Goal: Information Seeking & Learning: Learn about a topic

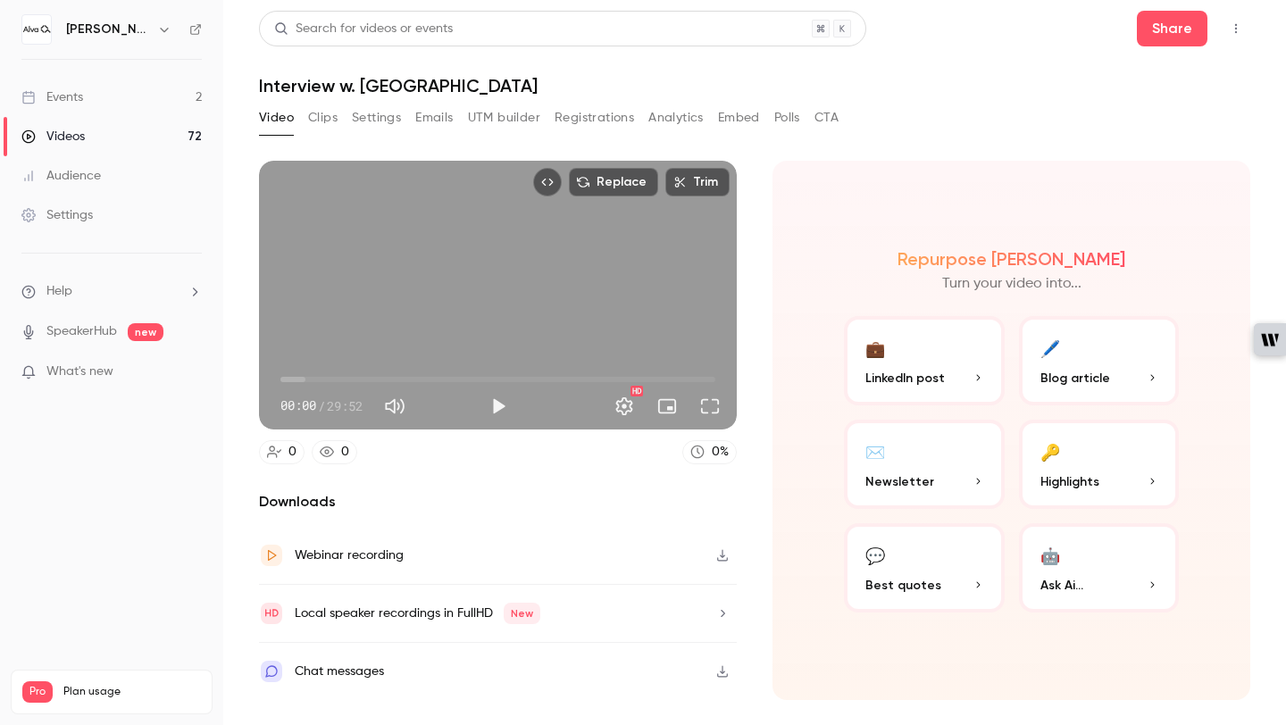
click at [321, 116] on button "Clips" at bounding box center [322, 118] width 29 height 29
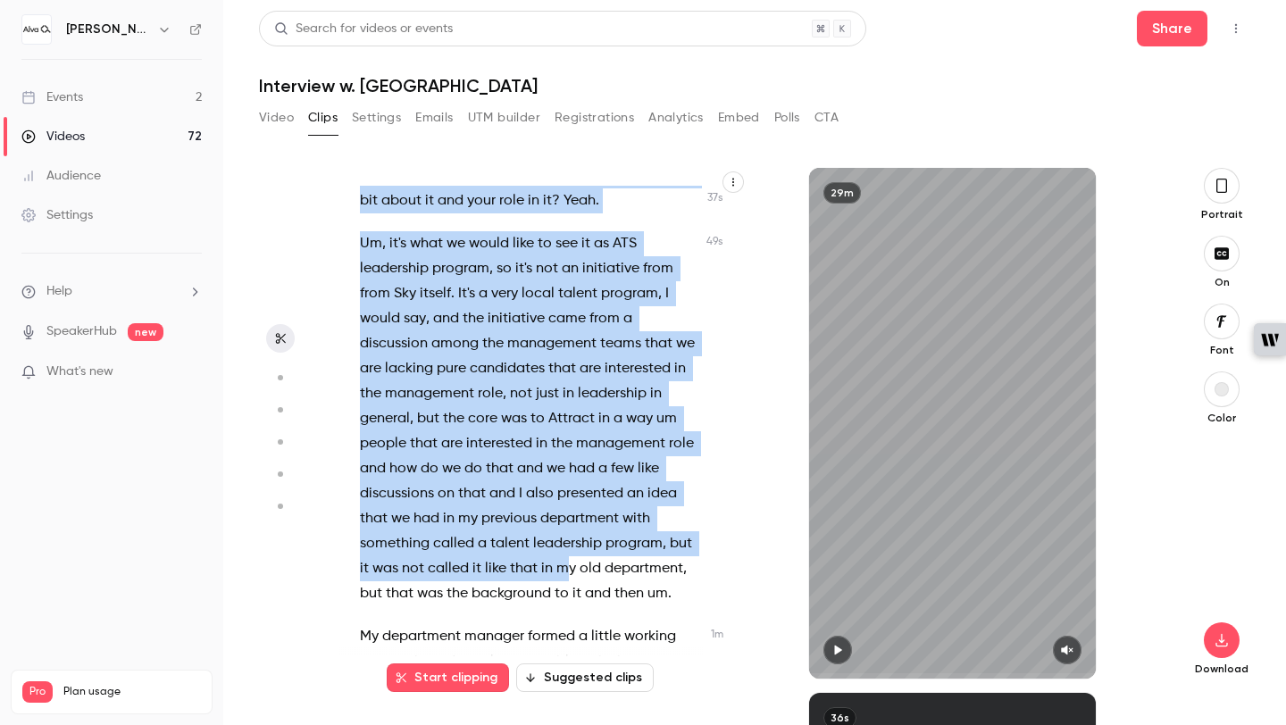
scroll to position [662, 0]
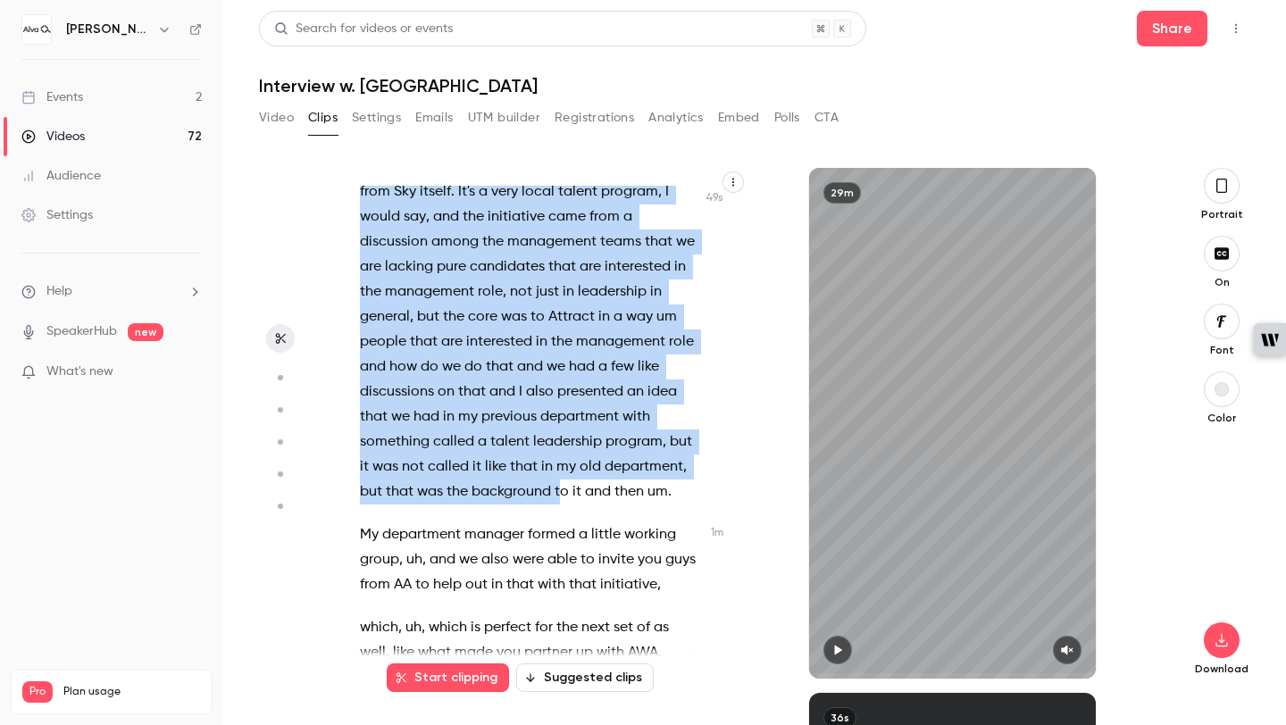
drag, startPoint x: 359, startPoint y: 193, endPoint x: 630, endPoint y: 404, distance: 343.0
click at [563, 497] on div "See that as well ? Yeah . Perfect . Should we kick this off ? Should we start w…" at bounding box center [538, 432] width 401 height 493
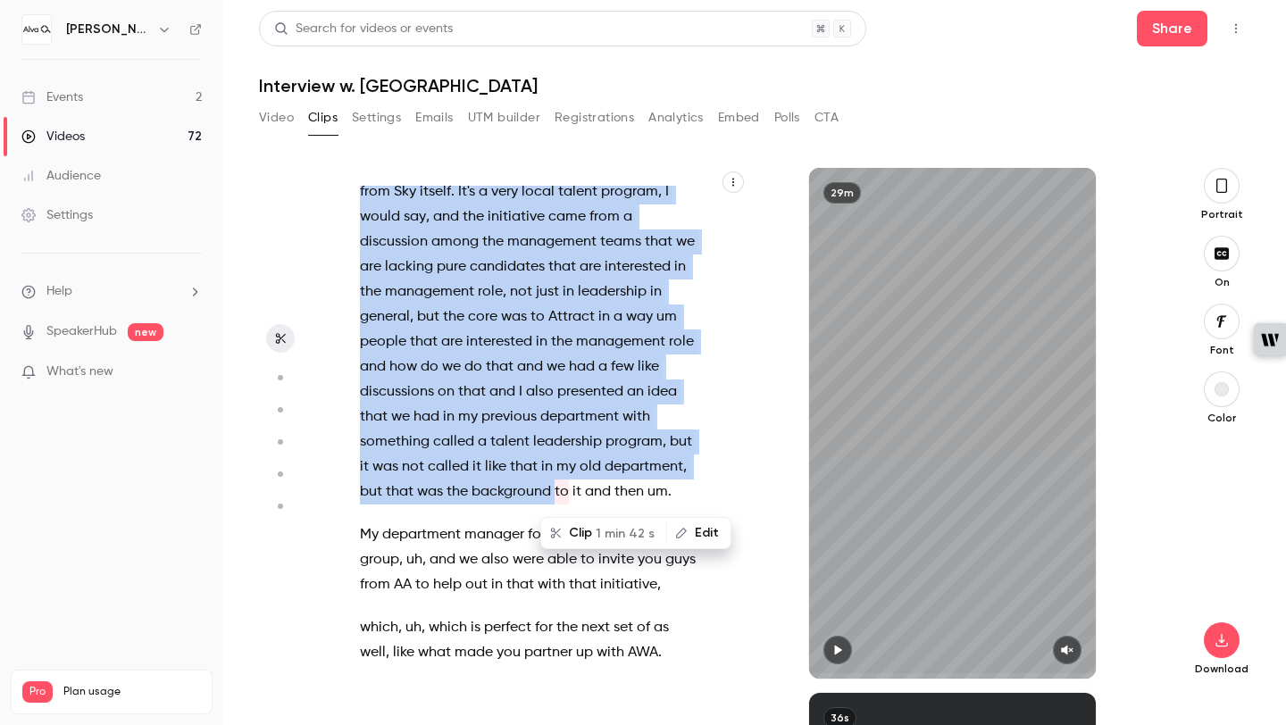
click at [734, 179] on icon "button" at bounding box center [733, 182] width 11 height 11
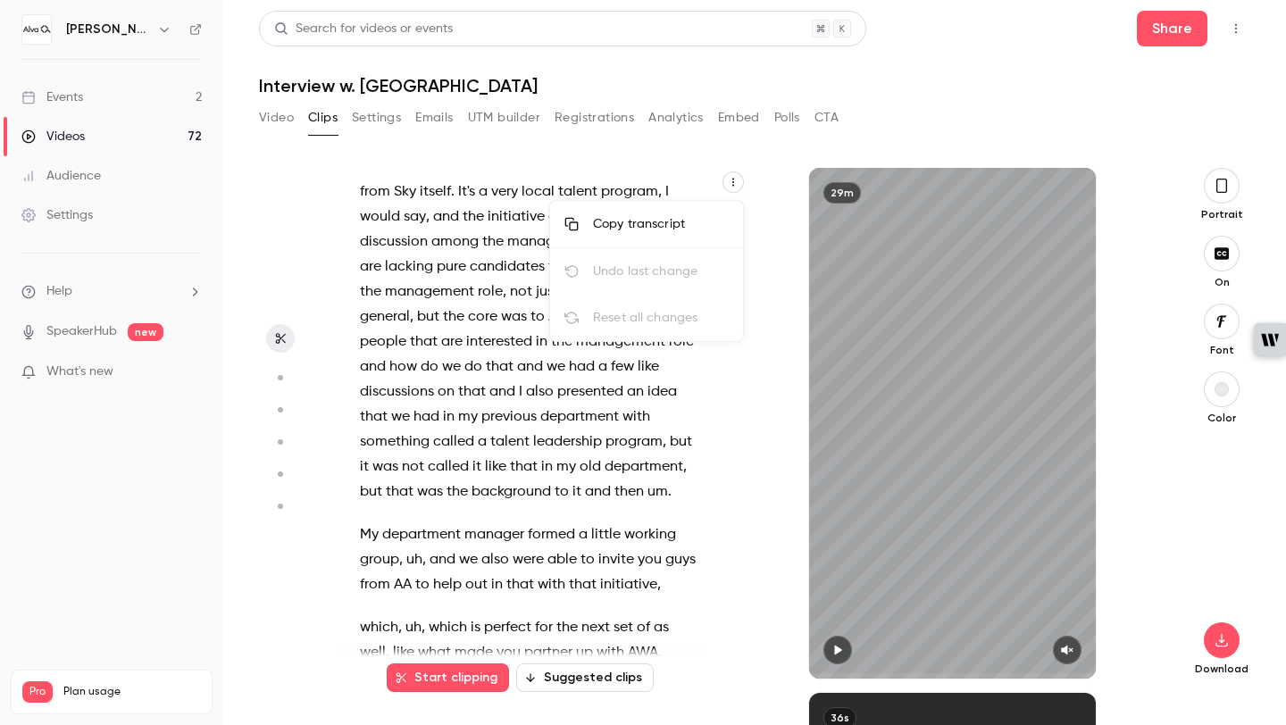
click at [681, 216] on div "Copy transcript" at bounding box center [661, 224] width 136 height 18
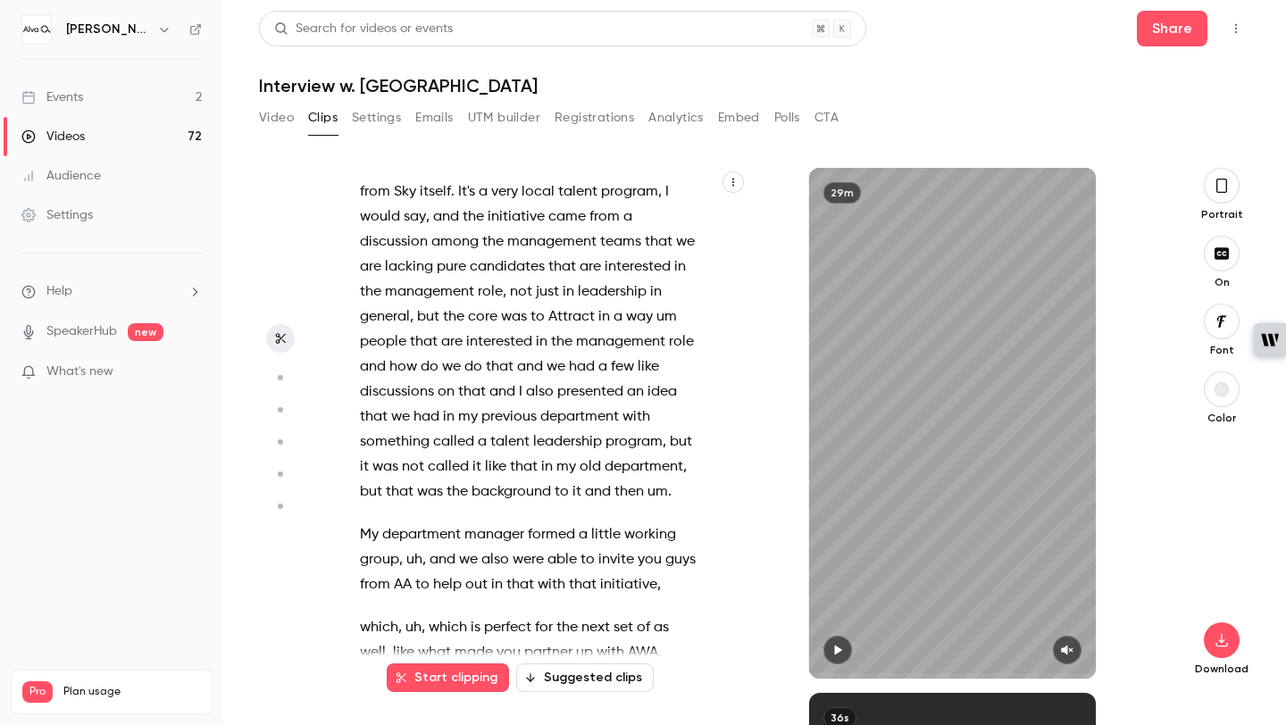
click at [731, 191] on button "button" at bounding box center [732, 181] width 21 height 21
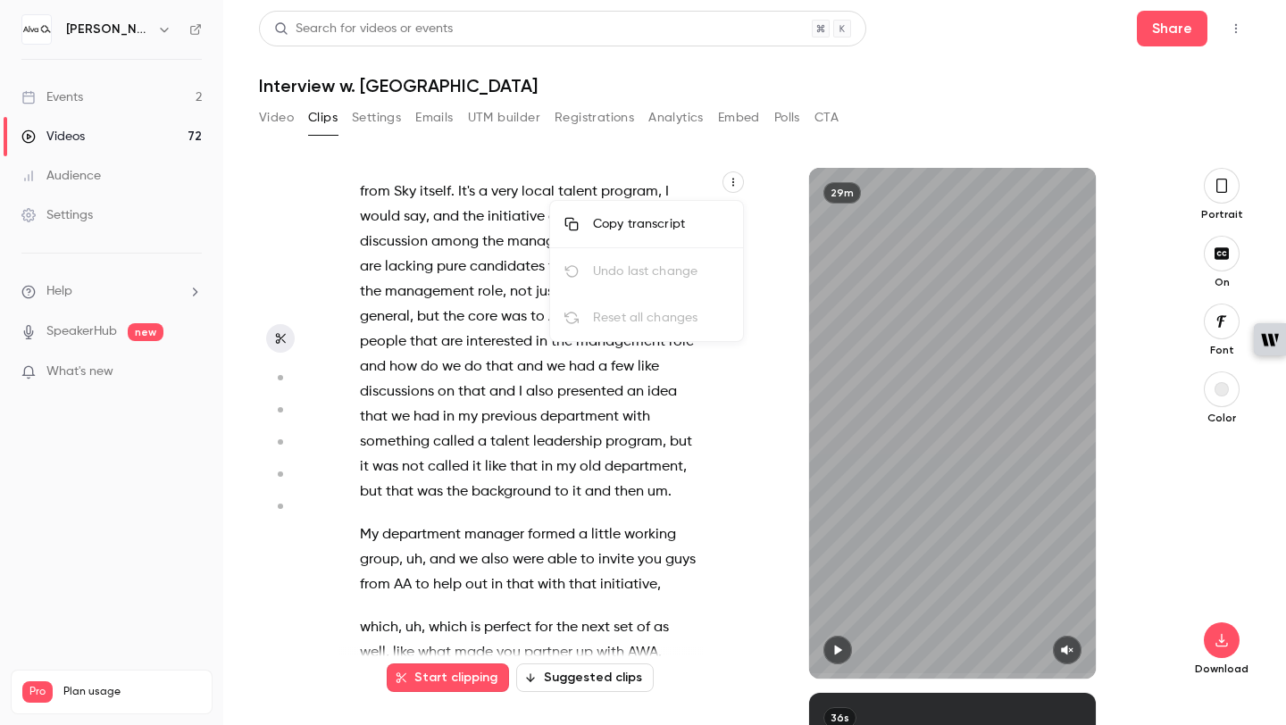
click at [679, 224] on div "Copy transcript" at bounding box center [661, 224] width 136 height 18
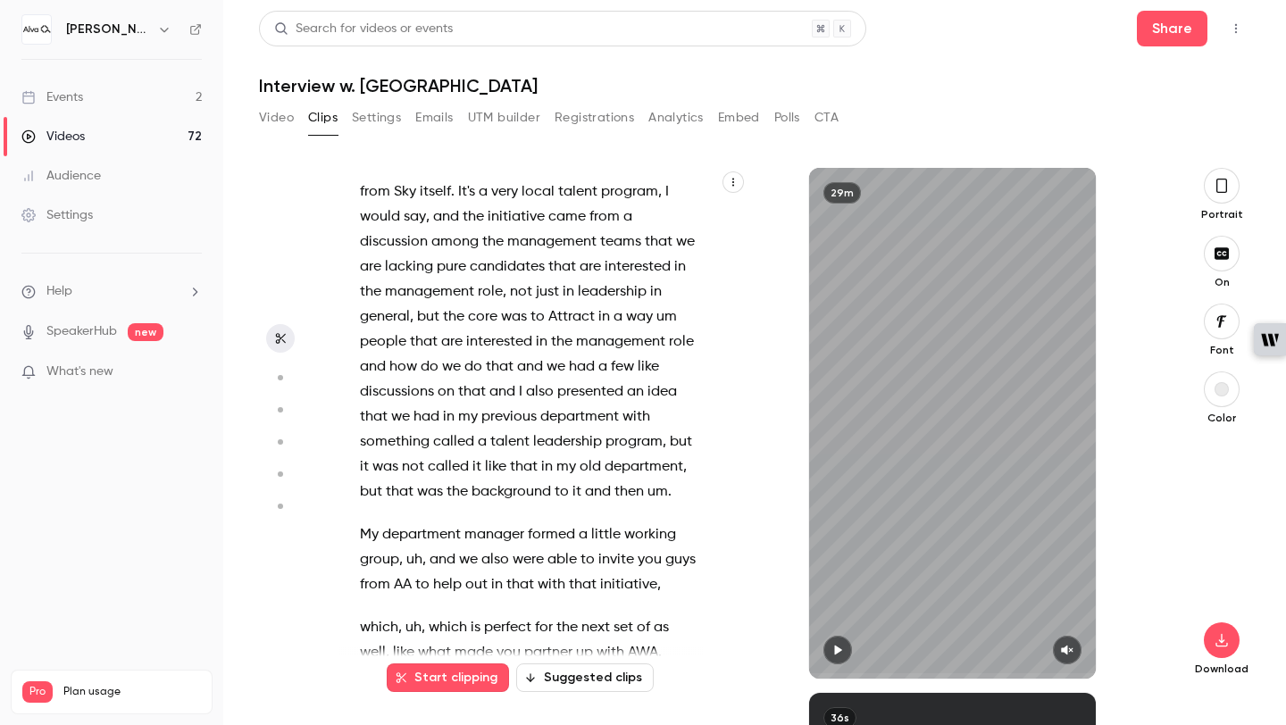
click at [733, 188] on button "button" at bounding box center [732, 181] width 21 height 21
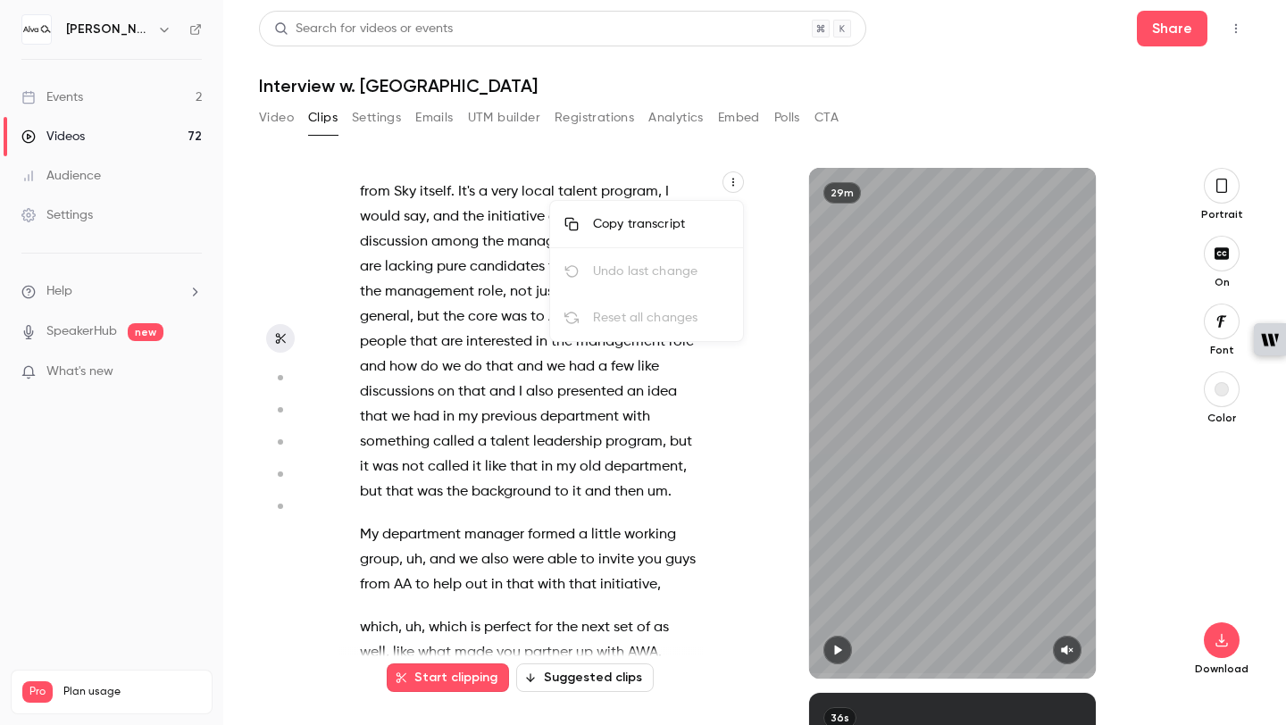
click at [688, 217] on div "Copy transcript" at bounding box center [661, 224] width 136 height 18
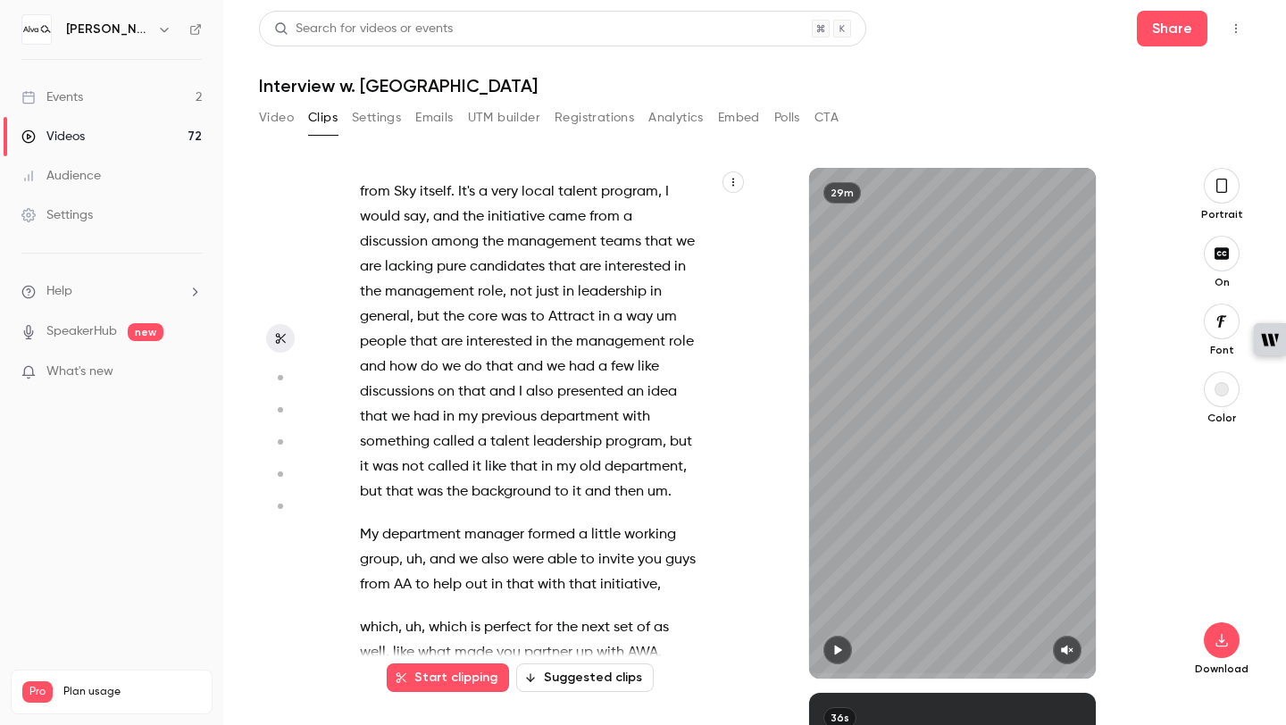
click at [265, 119] on button "Video" at bounding box center [276, 118] width 35 height 29
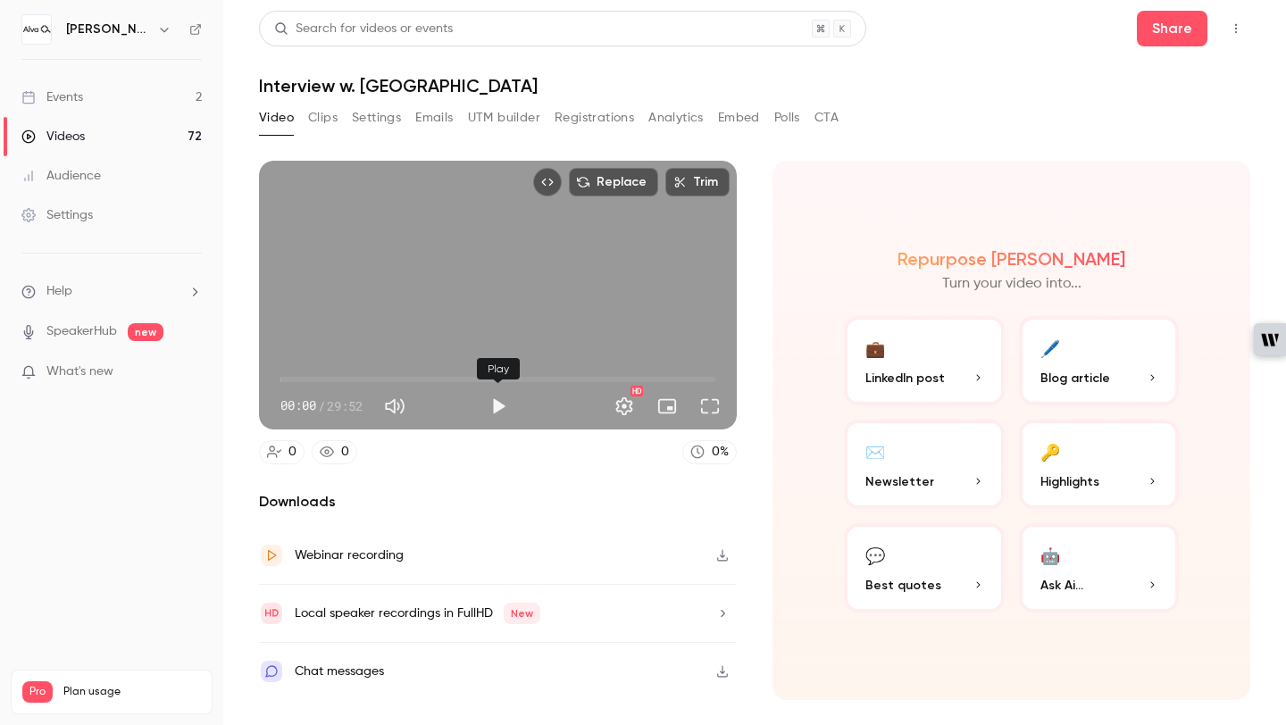
click at [495, 408] on button "Play" at bounding box center [498, 406] width 36 height 36
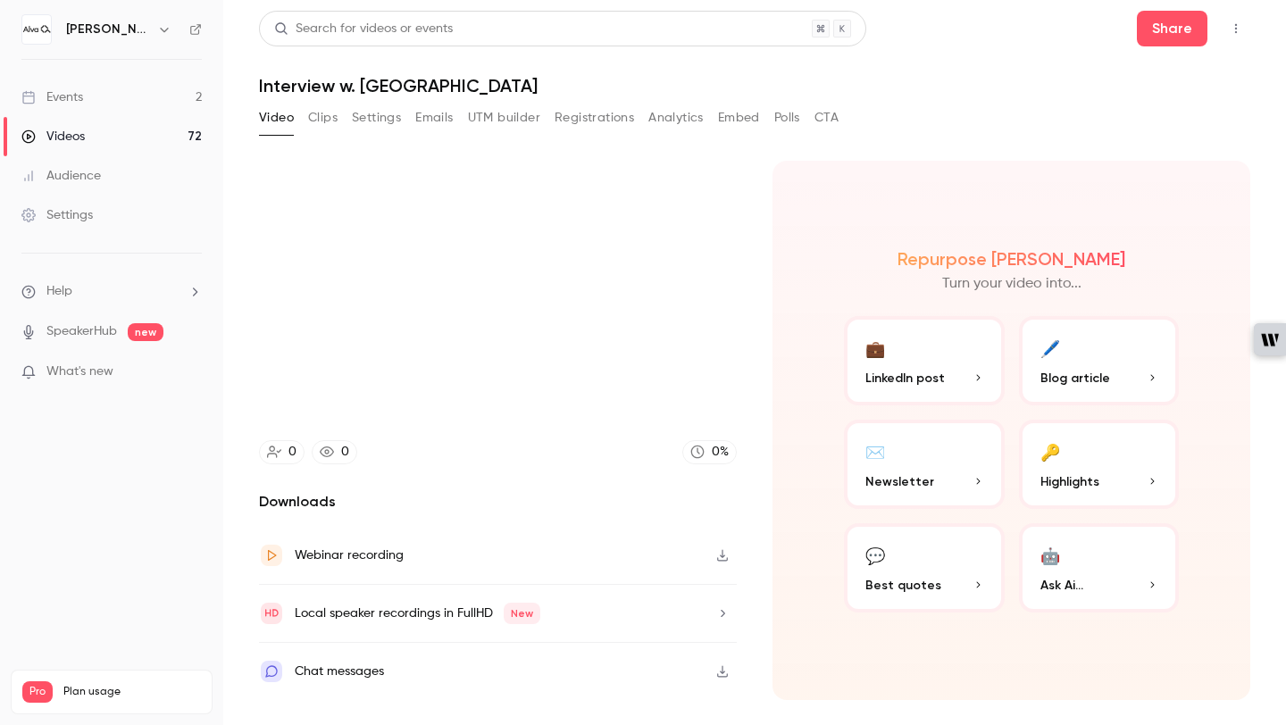
type input "***"
click at [328, 123] on button "Clips" at bounding box center [322, 118] width 29 height 29
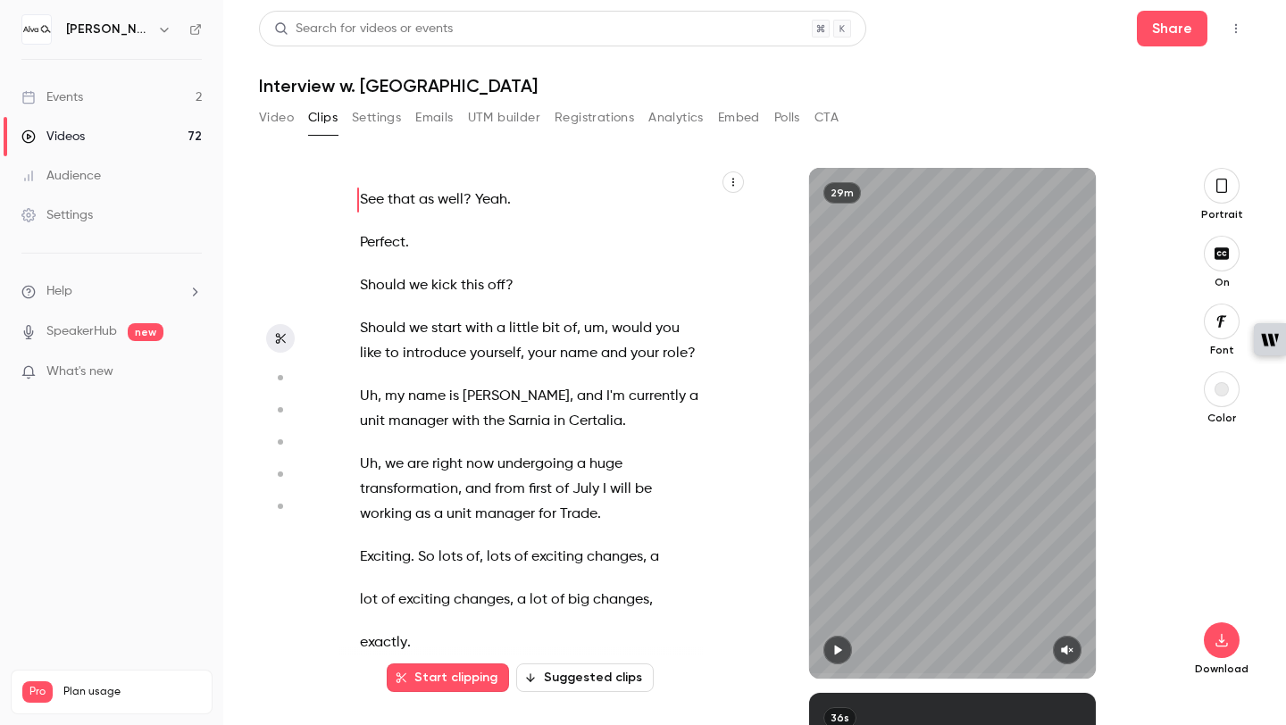
click at [452, 425] on span "with" at bounding box center [466, 421] width 28 height 25
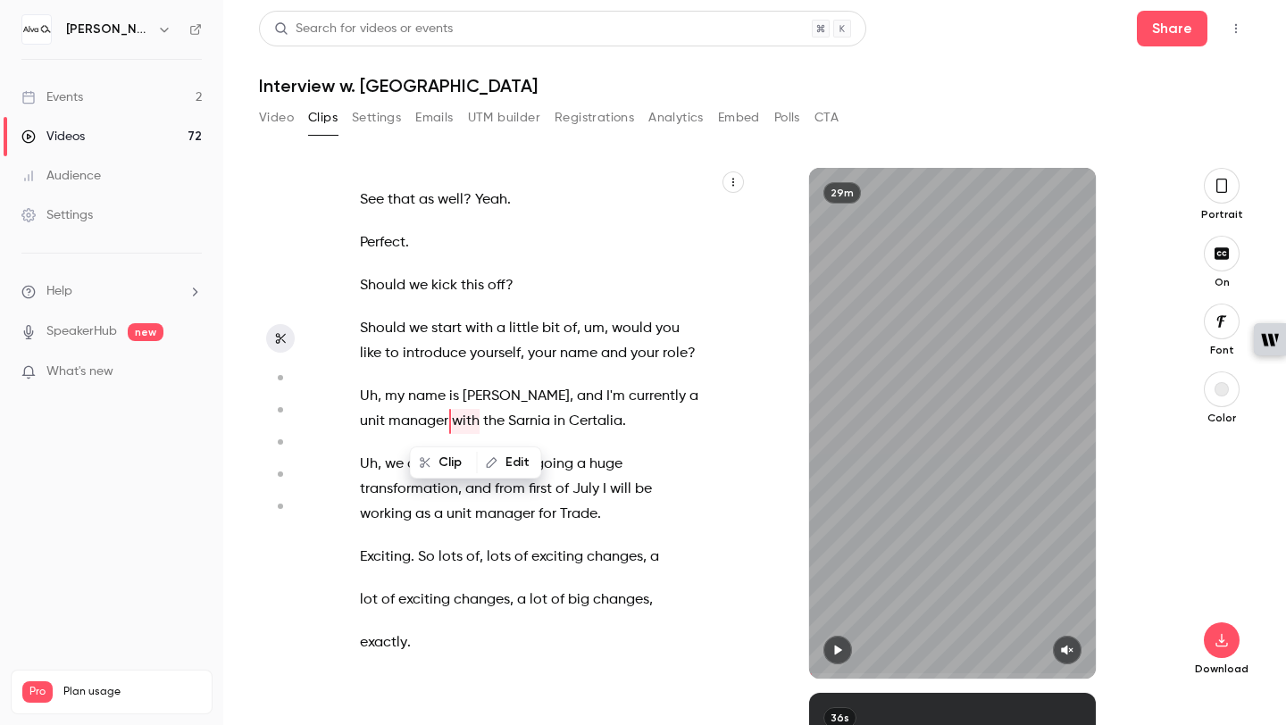
scroll to position [13, 0]
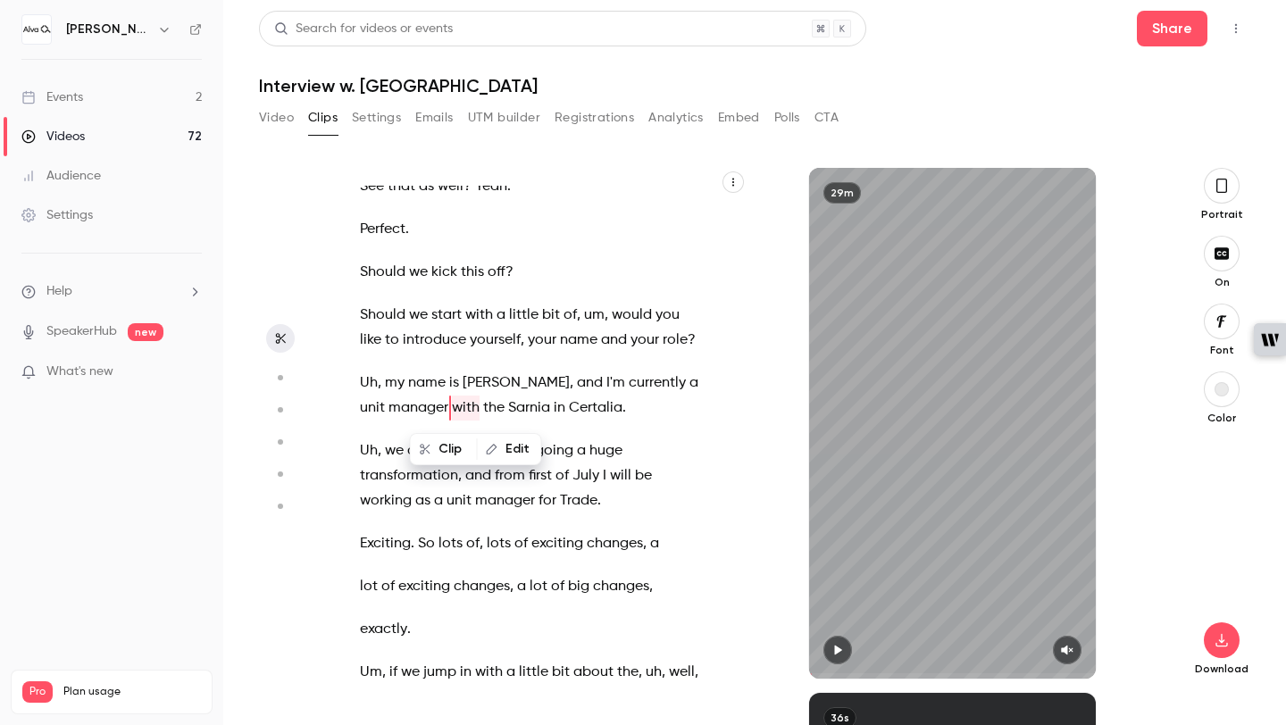
click at [839, 651] on icon "button" at bounding box center [837, 651] width 7 height 10
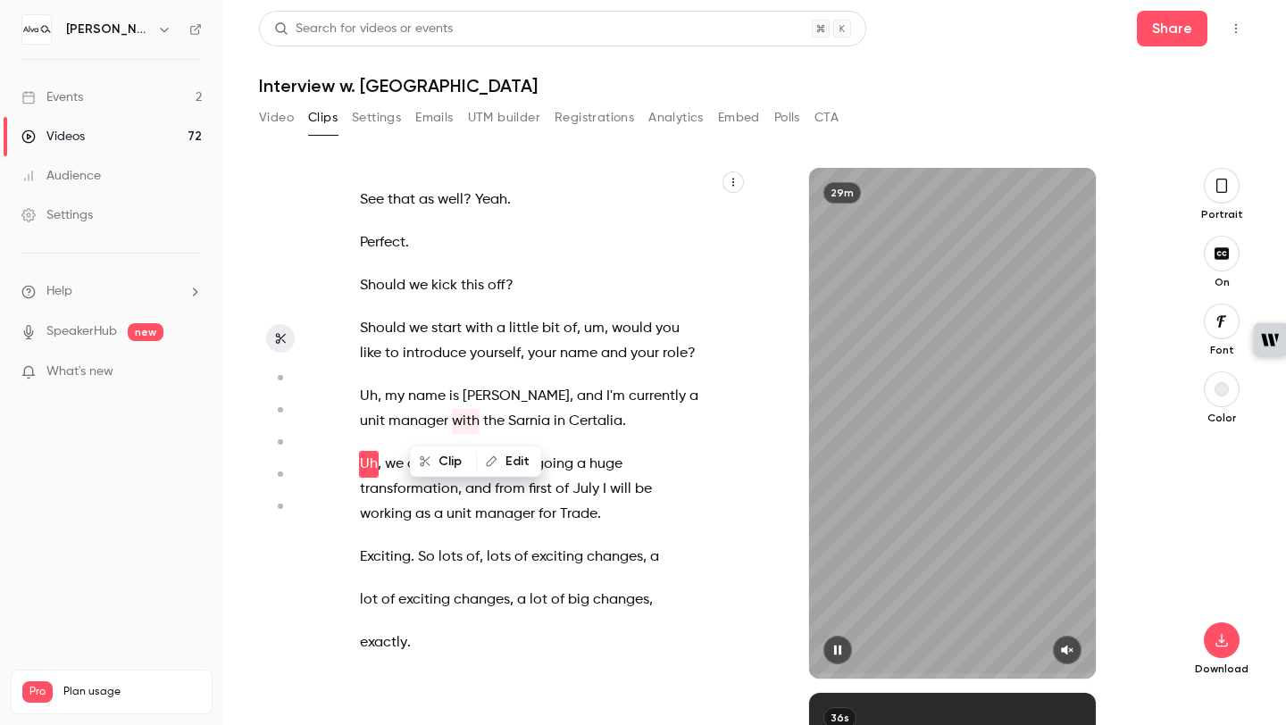
scroll to position [32, 0]
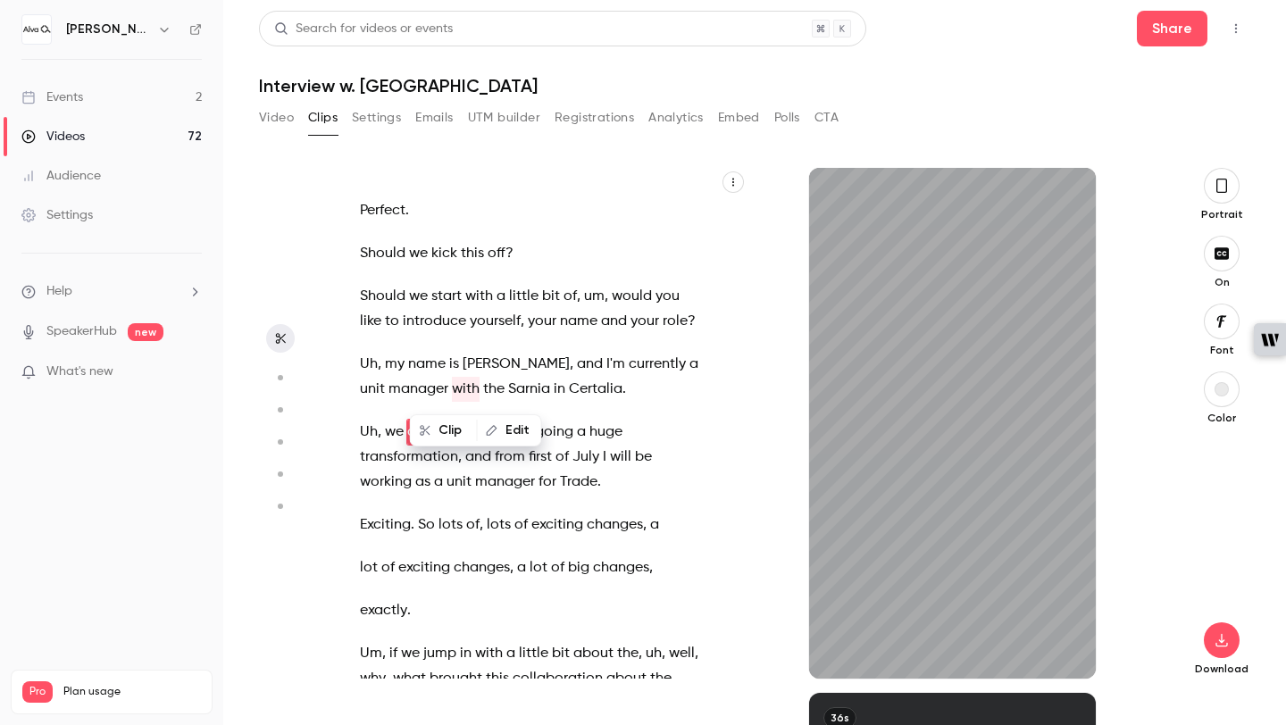
click at [577, 355] on span "and" at bounding box center [590, 364] width 26 height 25
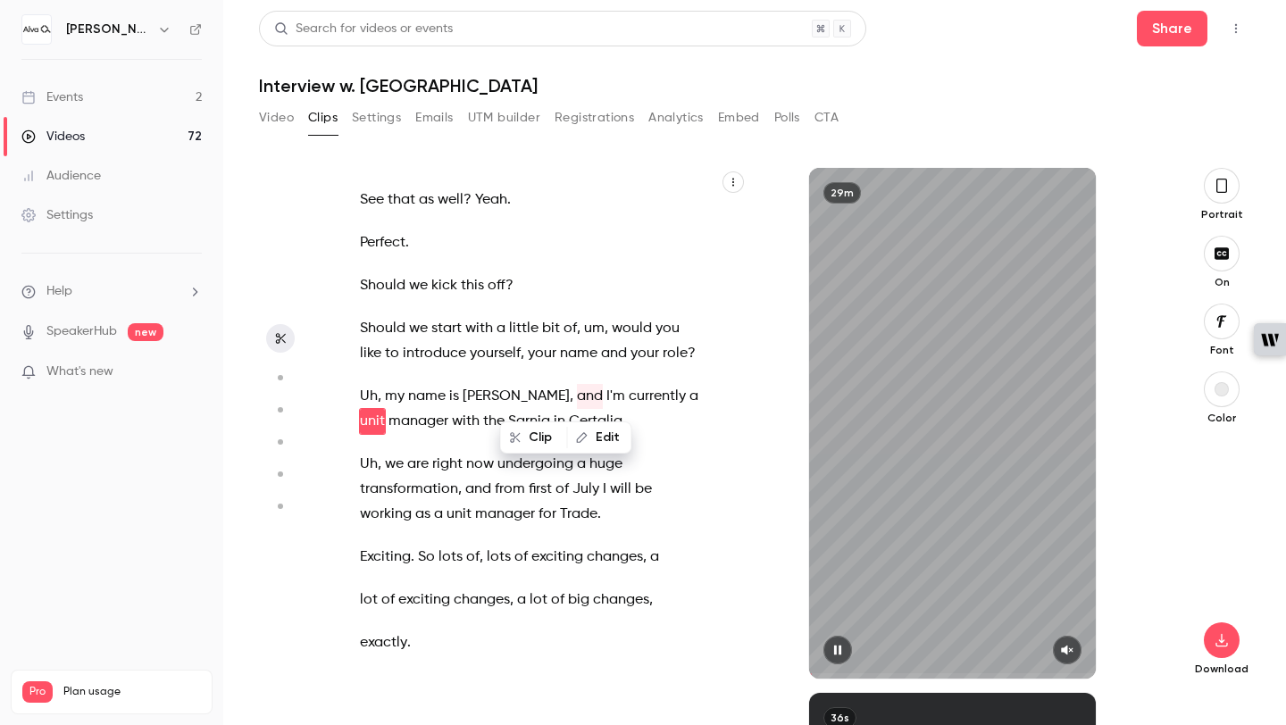
click at [1072, 654] on icon "button" at bounding box center [1067, 650] width 14 height 13
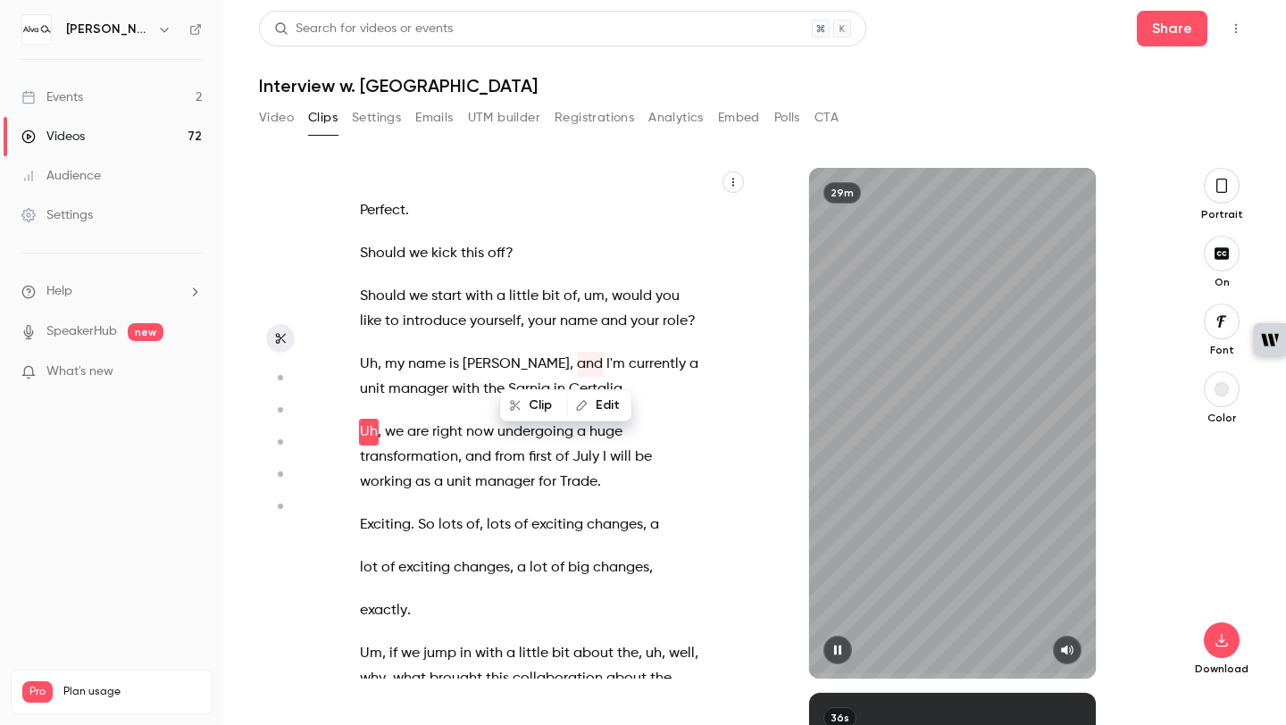
click at [1072, 654] on icon "button" at bounding box center [1067, 650] width 14 height 13
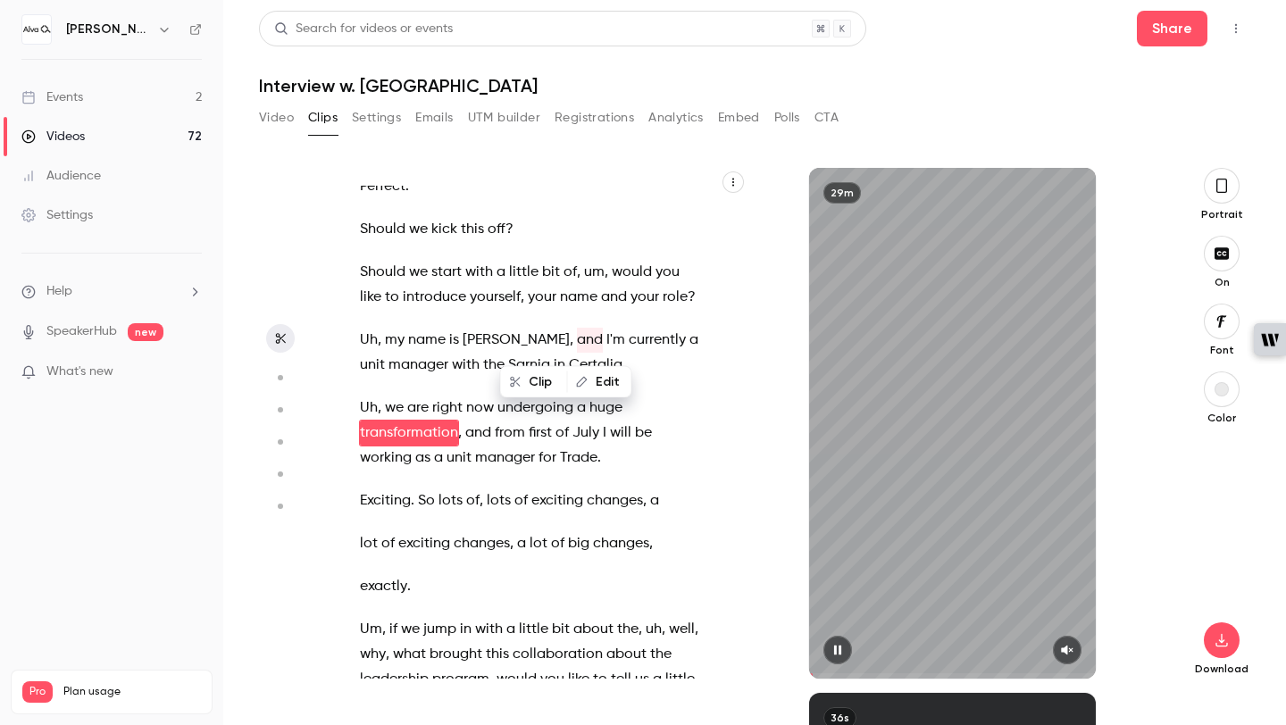
scroll to position [57, 0]
click at [1058, 650] on button "button" at bounding box center [1067, 650] width 29 height 29
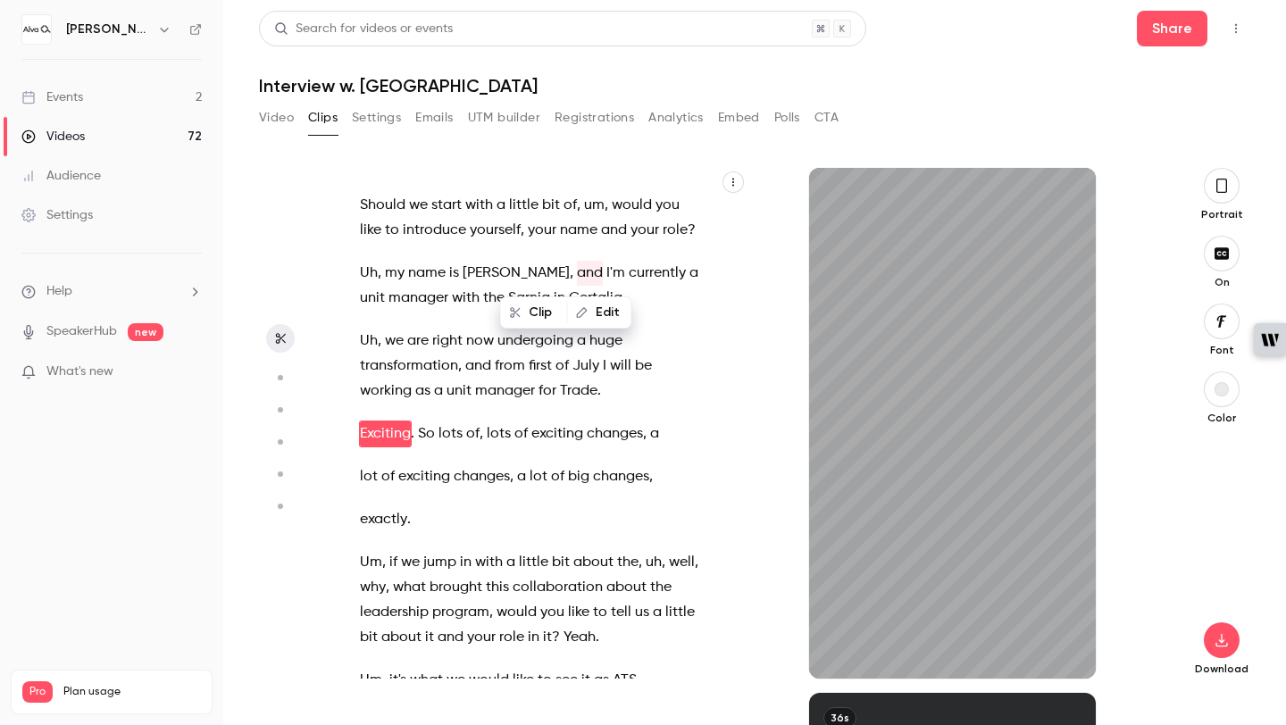
scroll to position [125, 0]
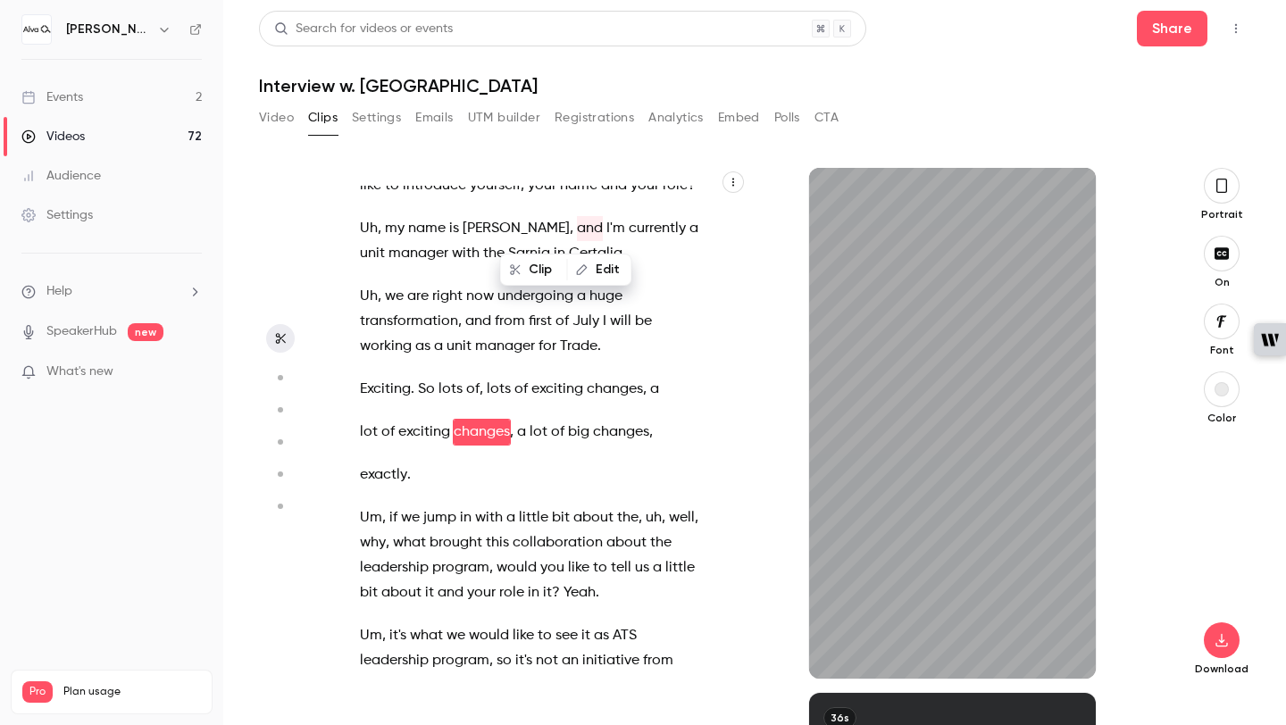
click at [424, 322] on span "transformation" at bounding box center [409, 321] width 98 height 25
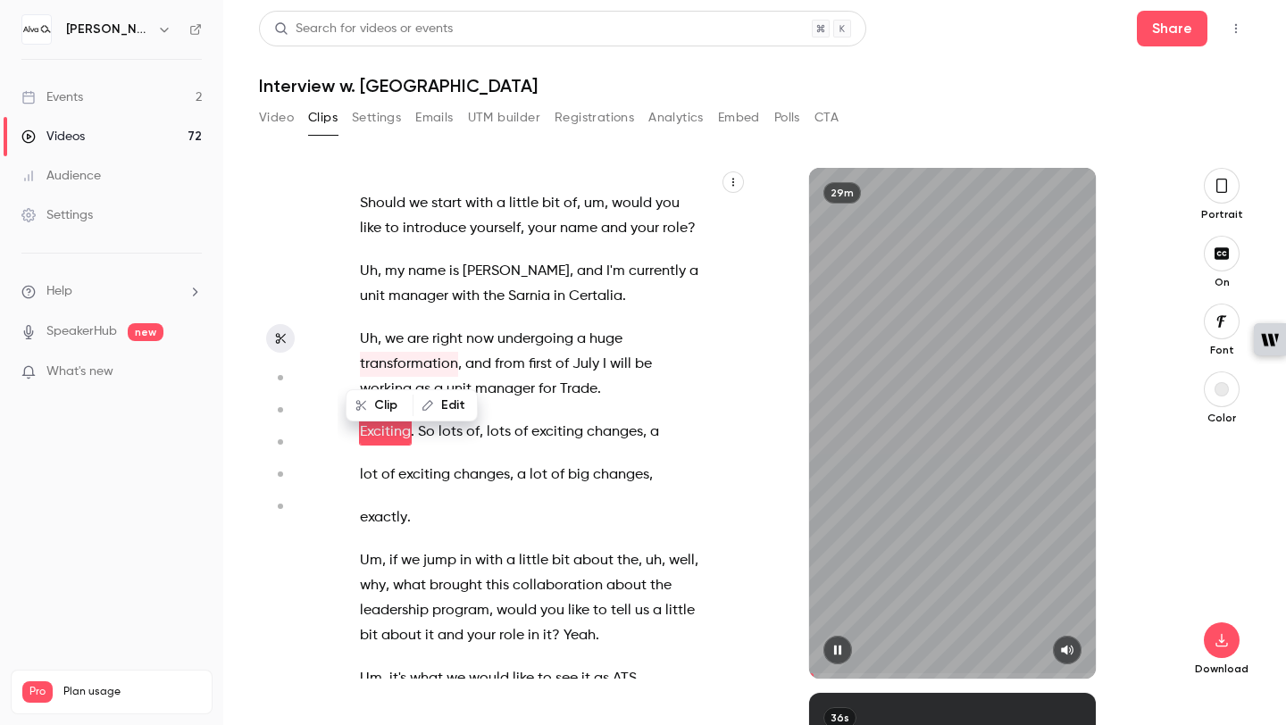
click at [1061, 647] on icon "button" at bounding box center [1067, 650] width 14 height 13
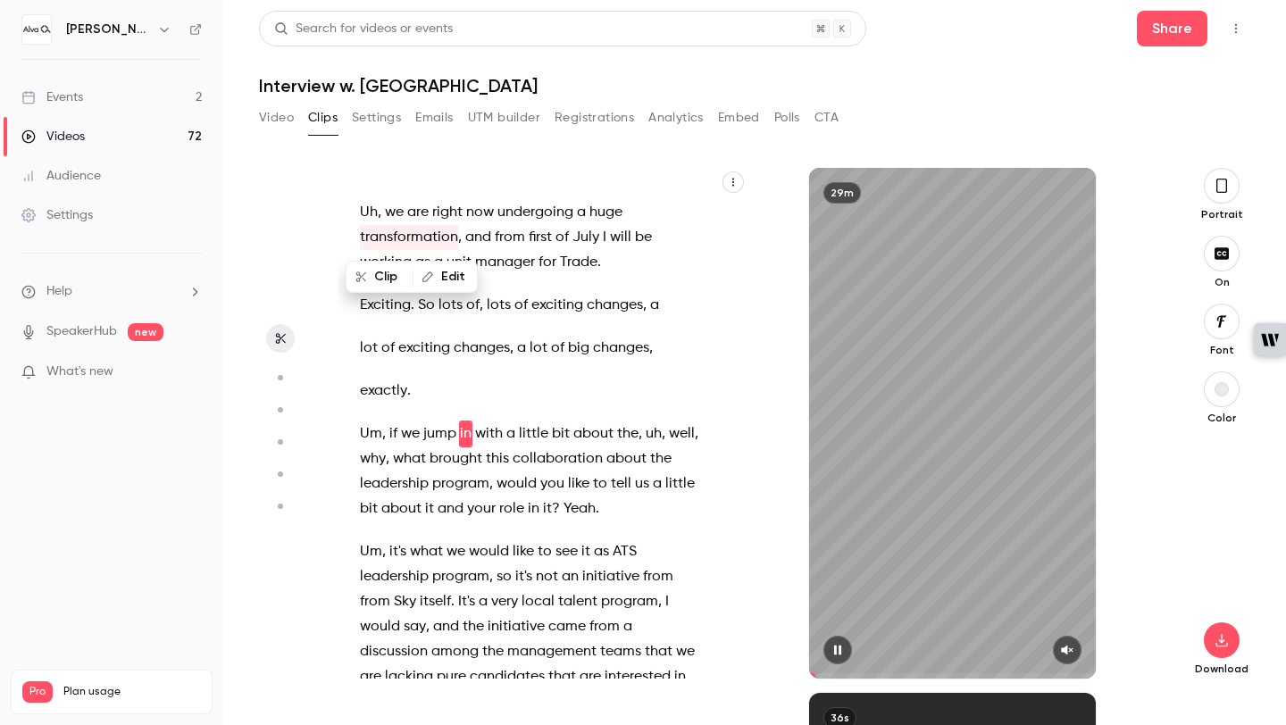
scroll to position [254, 0]
click at [1055, 646] on button "button" at bounding box center [1067, 650] width 29 height 29
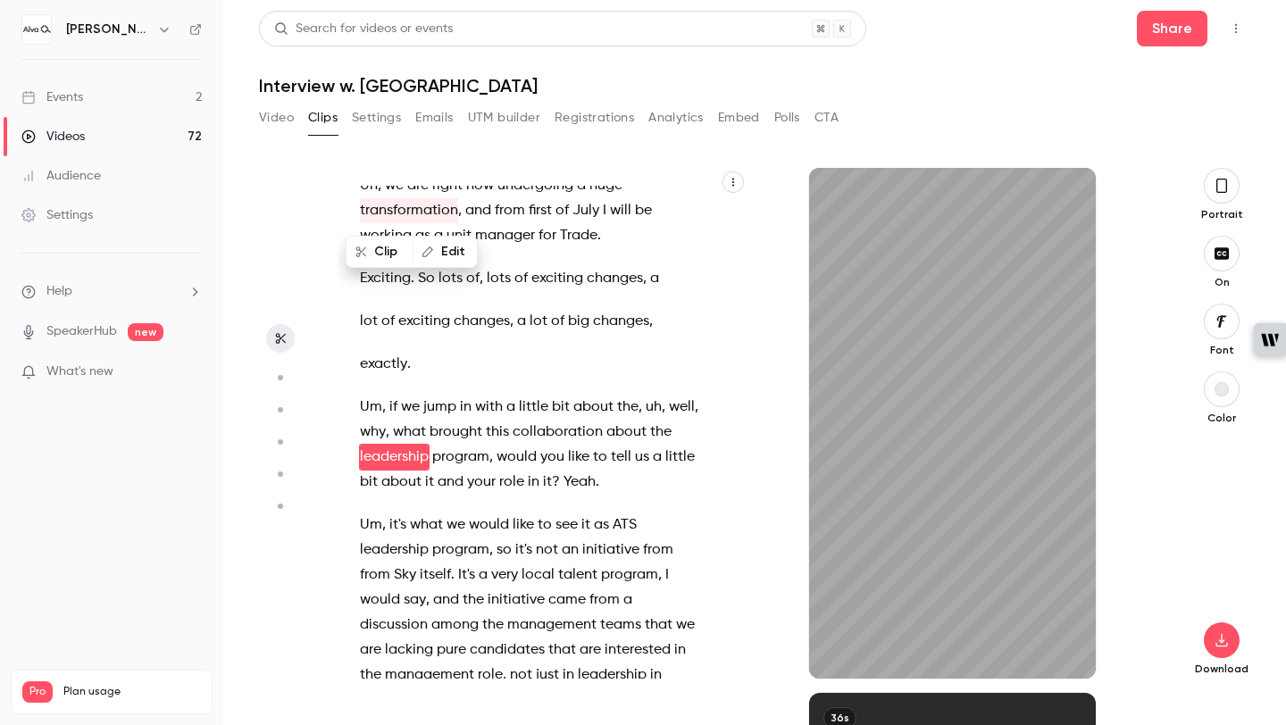
scroll to position [304, 0]
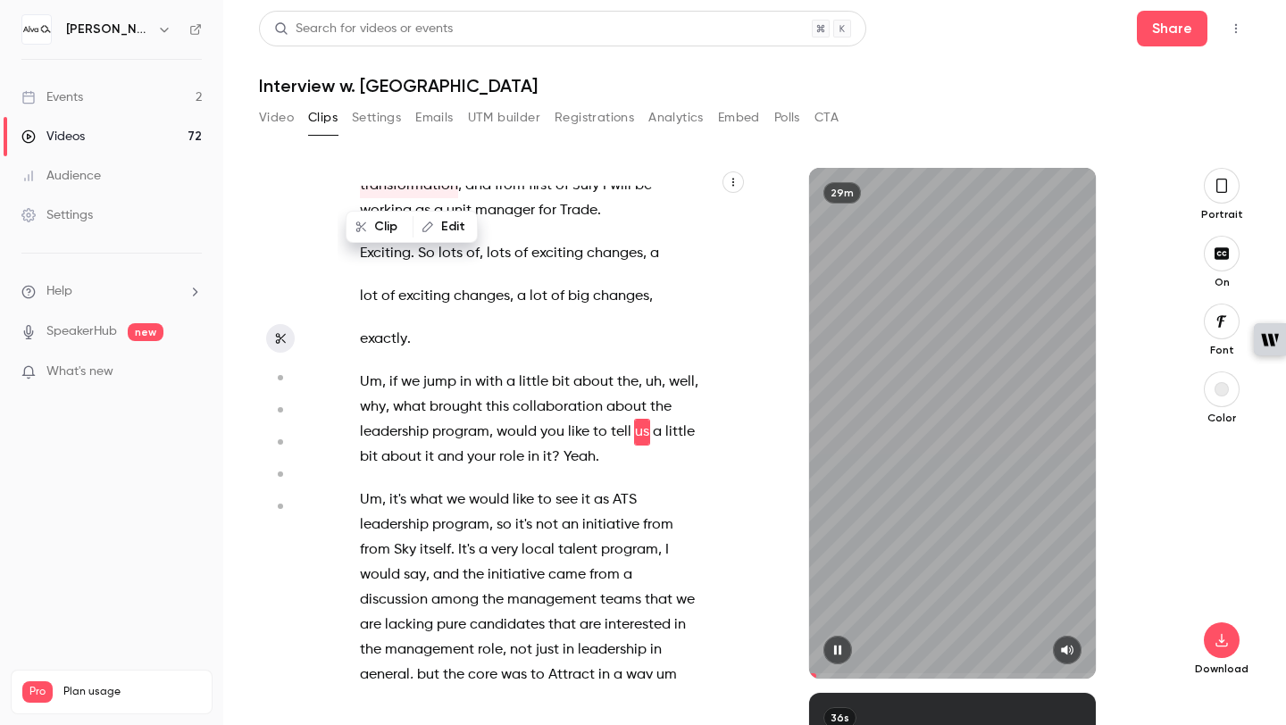
click at [831, 645] on icon "button" at bounding box center [838, 650] width 14 height 13
click at [731, 179] on icon "button" at bounding box center [733, 182] width 11 height 11
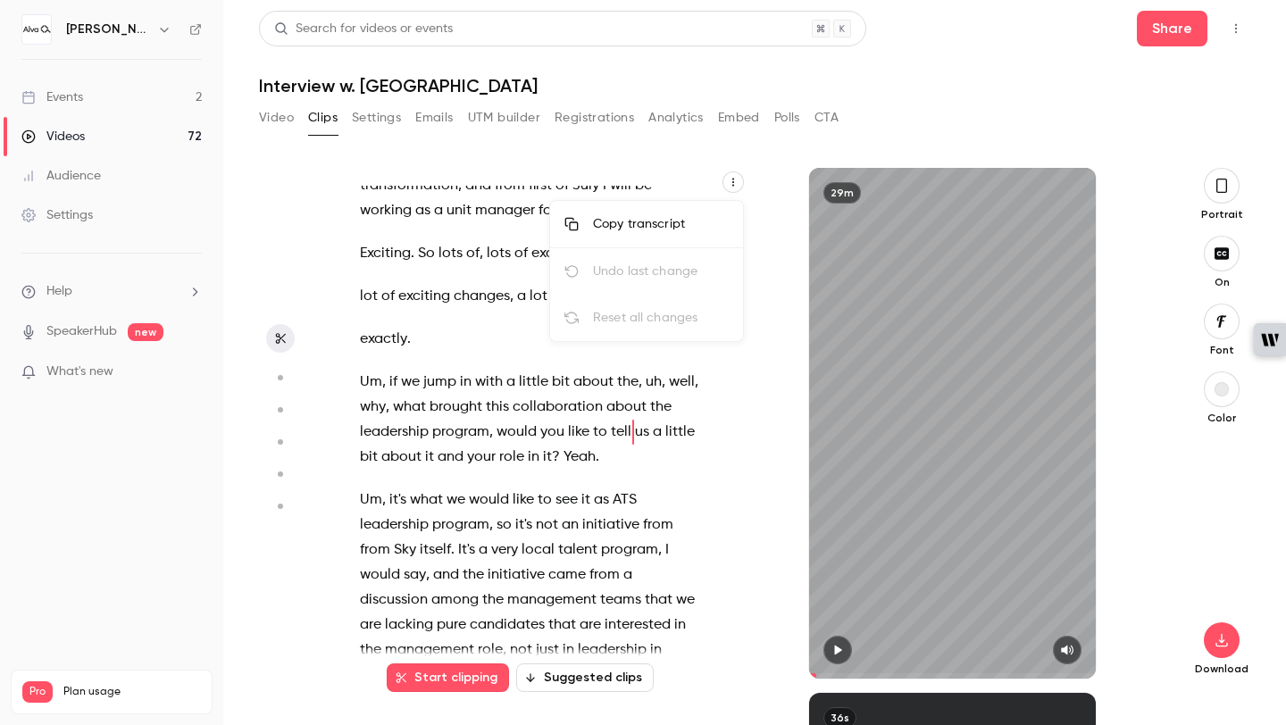
type input "****"
click at [657, 228] on div "Copy transcript" at bounding box center [661, 224] width 136 height 18
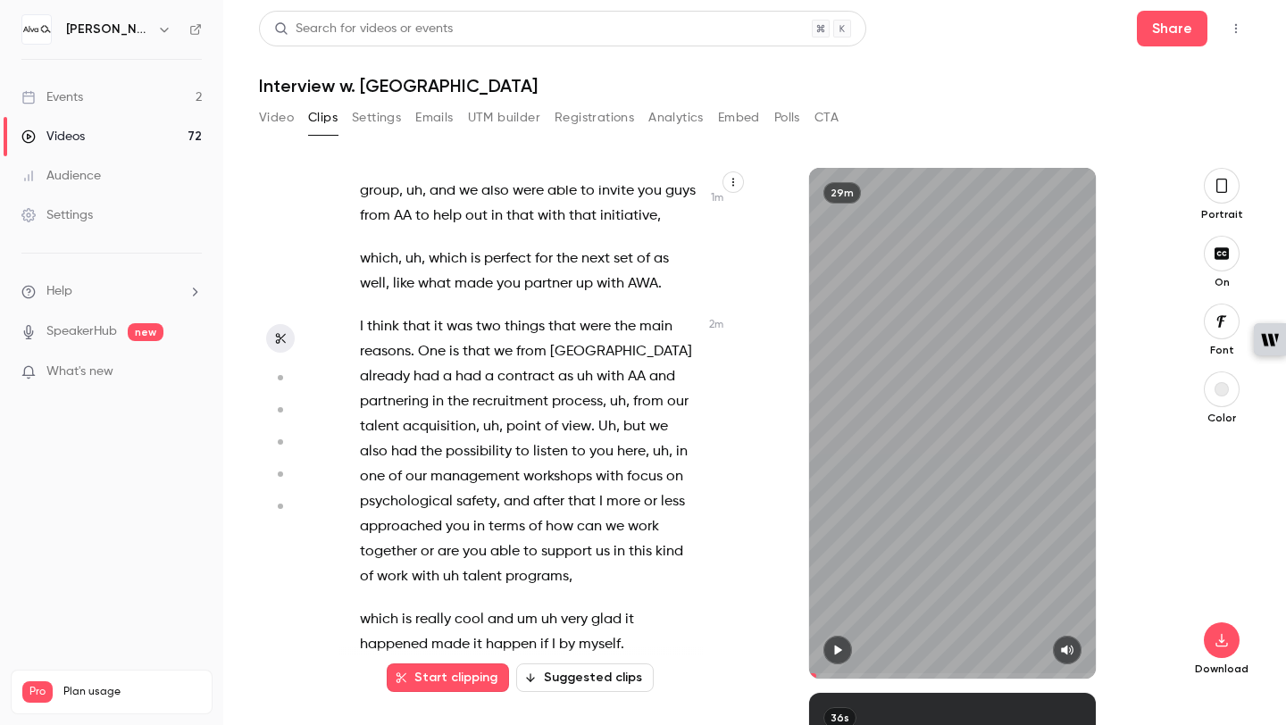
scroll to position [1032, 0]
